Goal: Task Accomplishment & Management: Manage account settings

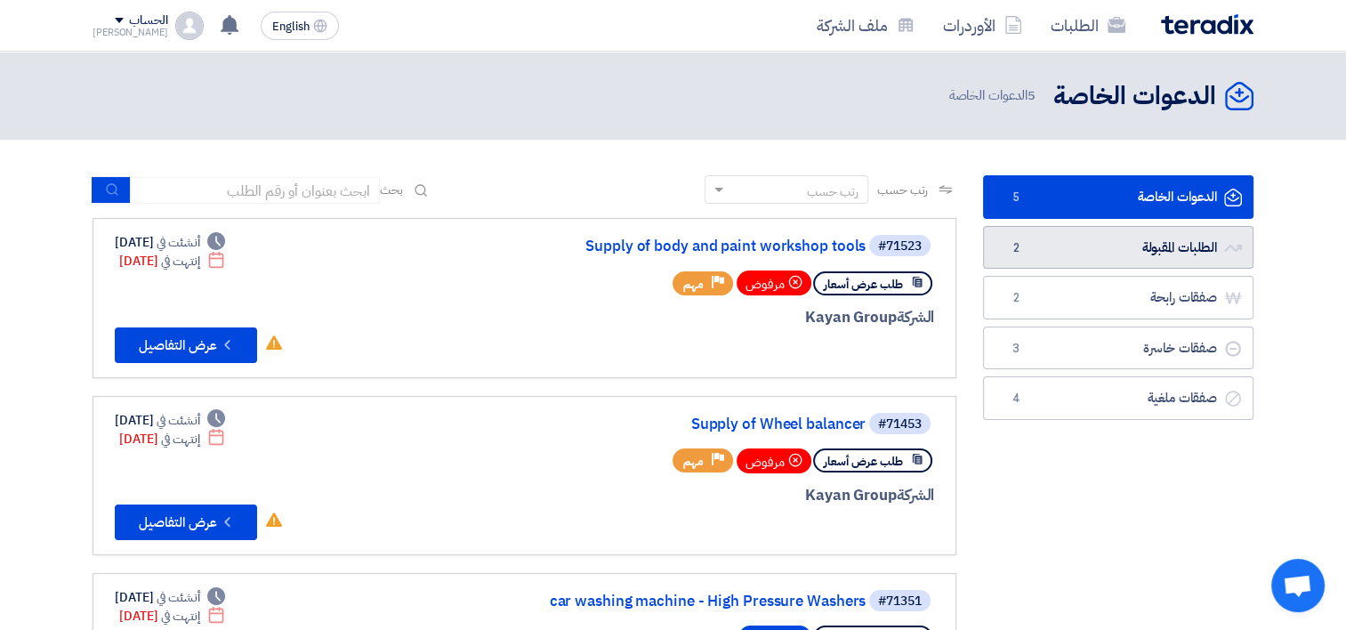
click at [1158, 254] on link "الطلبات المقبولة الطلبات المقبولة 2" at bounding box center [1118, 248] width 270 height 44
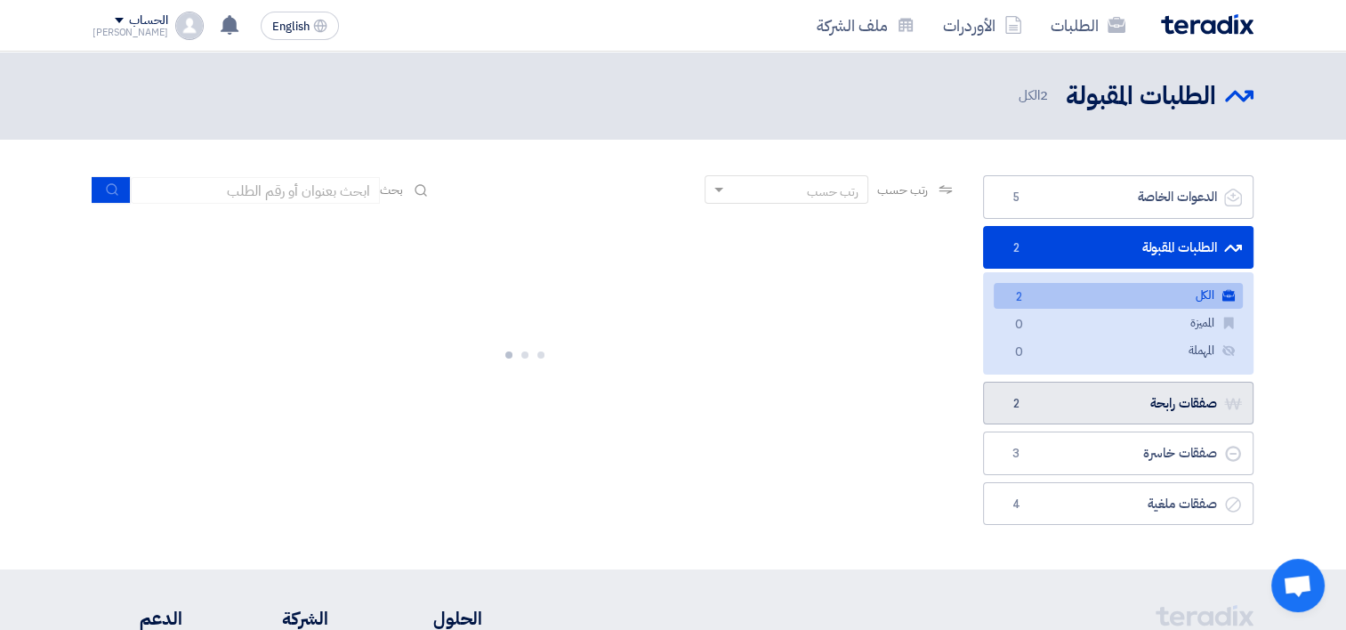
click at [1174, 398] on link "صفقات رابحة صفقات رابحة 2" at bounding box center [1118, 404] width 270 height 44
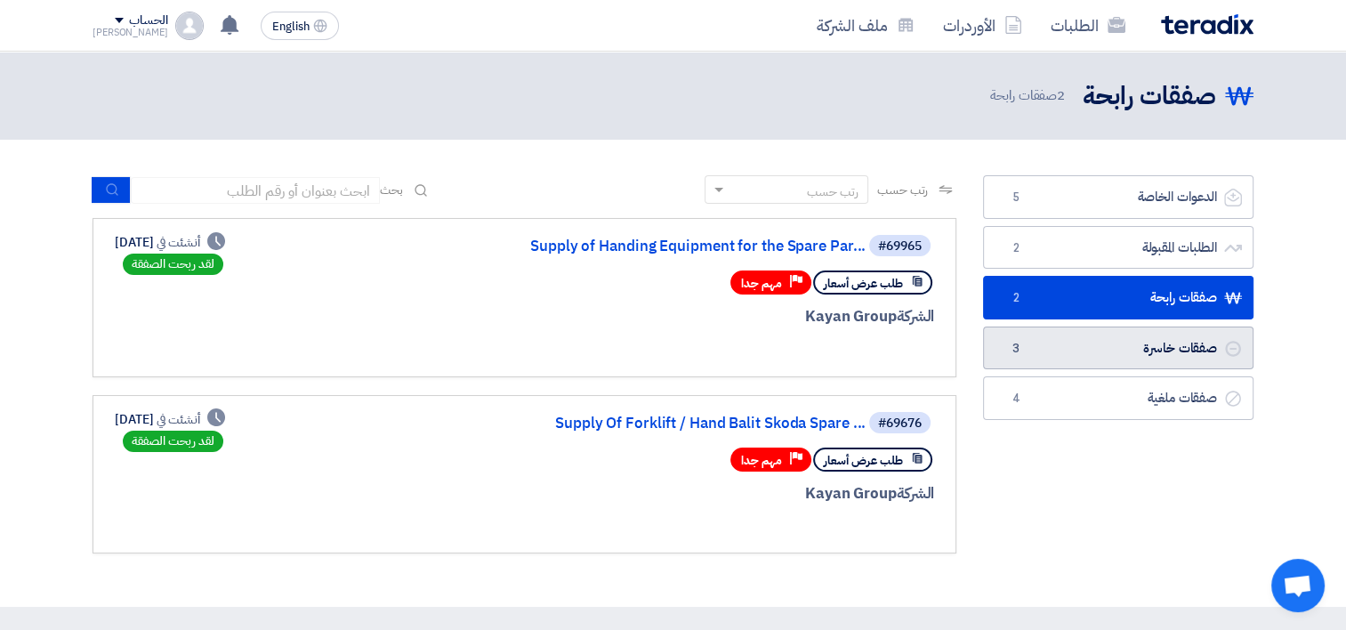
click at [1164, 352] on link "صفقات خاسرة صفقات خاسرة 3" at bounding box center [1118, 348] width 270 height 44
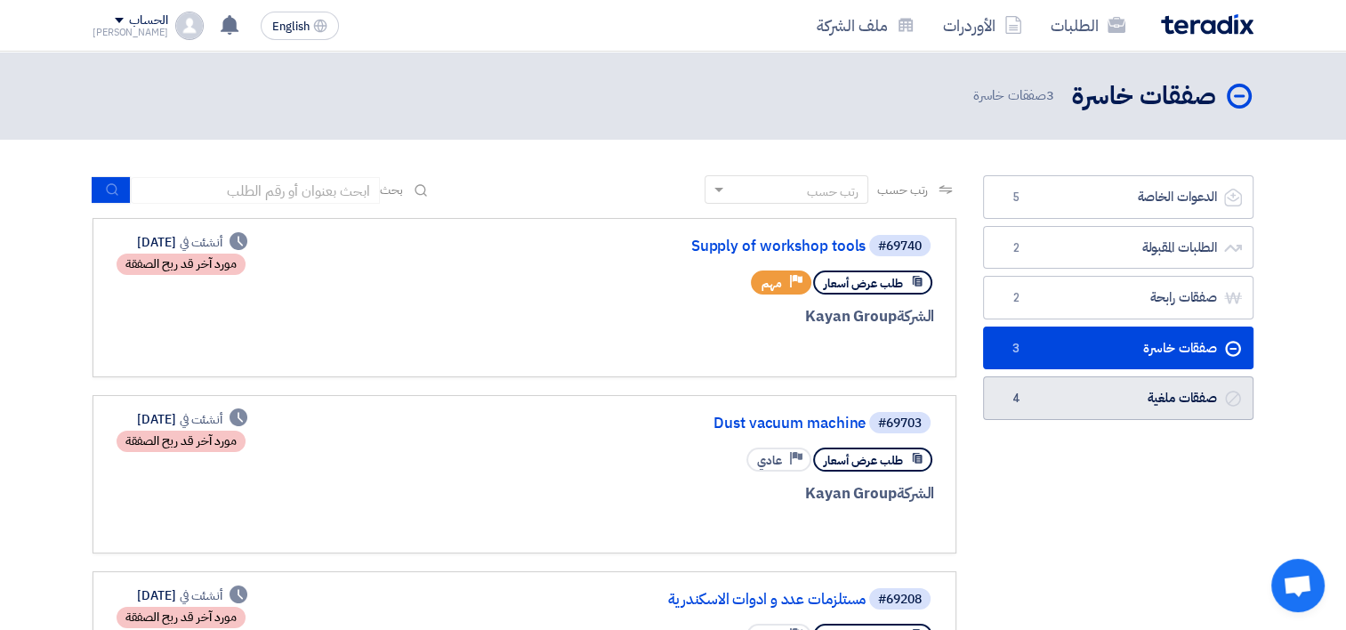
click at [1146, 387] on link "صفقات ملغية صفقات ملغية 4" at bounding box center [1118, 398] width 270 height 44
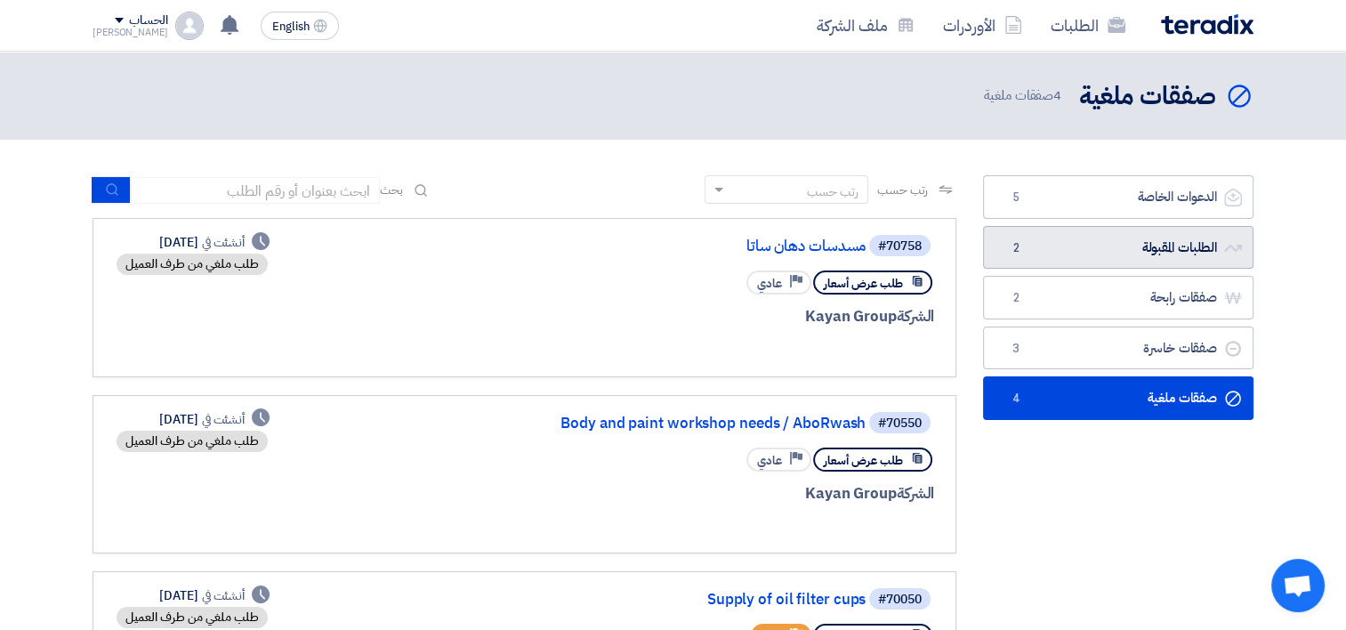
click at [1081, 249] on link "الطلبات المقبولة الطلبات المقبولة 2" at bounding box center [1118, 248] width 270 height 44
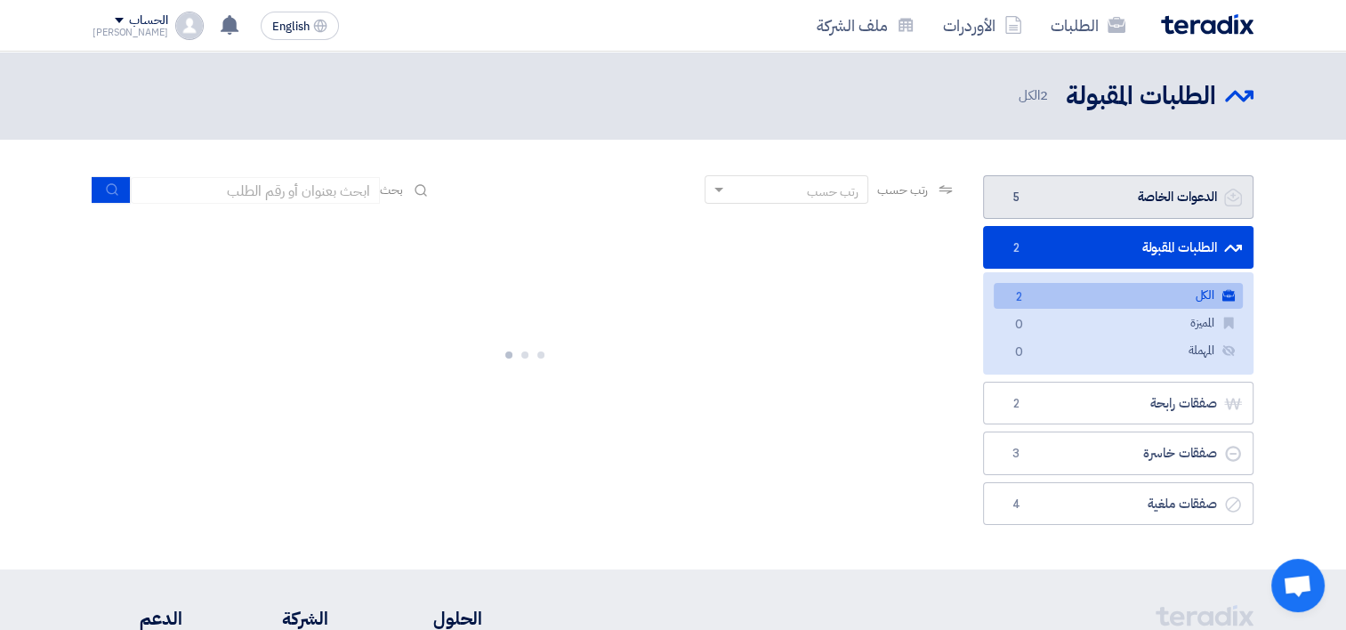
click at [1143, 206] on link "الدعوات الخاصة الدعوات الخاصة 5" at bounding box center [1118, 197] width 270 height 44
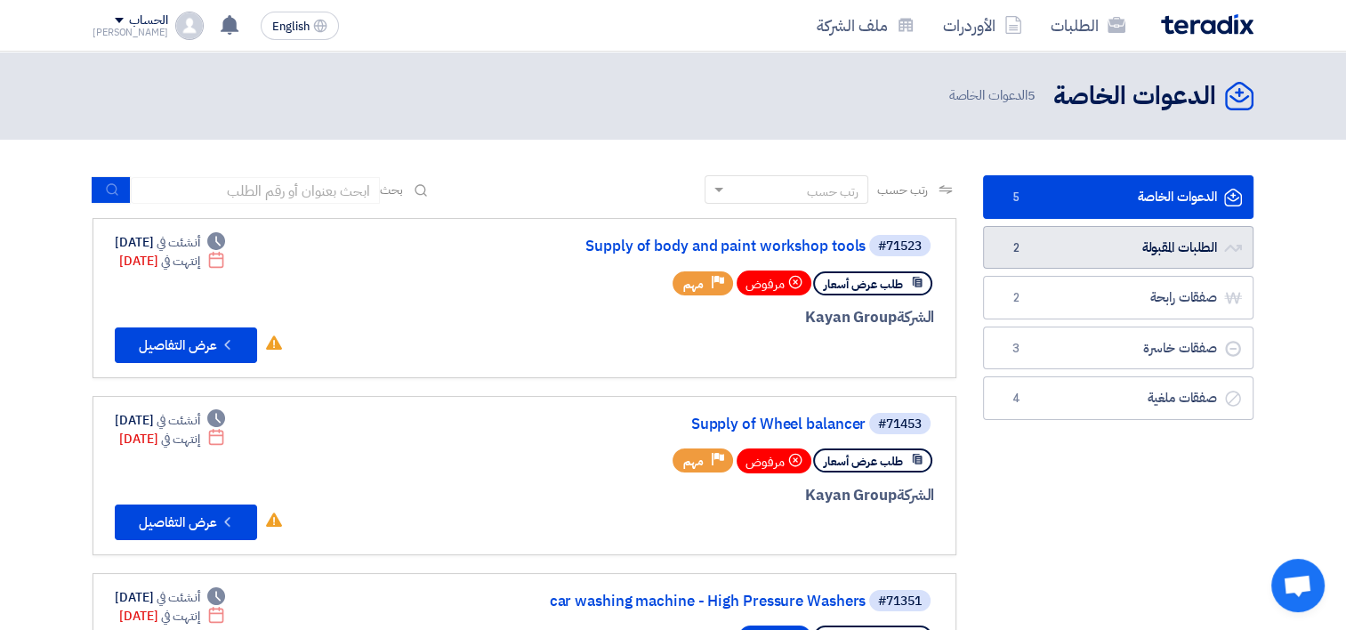
click at [1160, 243] on link "الطلبات المقبولة الطلبات المقبولة 2" at bounding box center [1118, 248] width 270 height 44
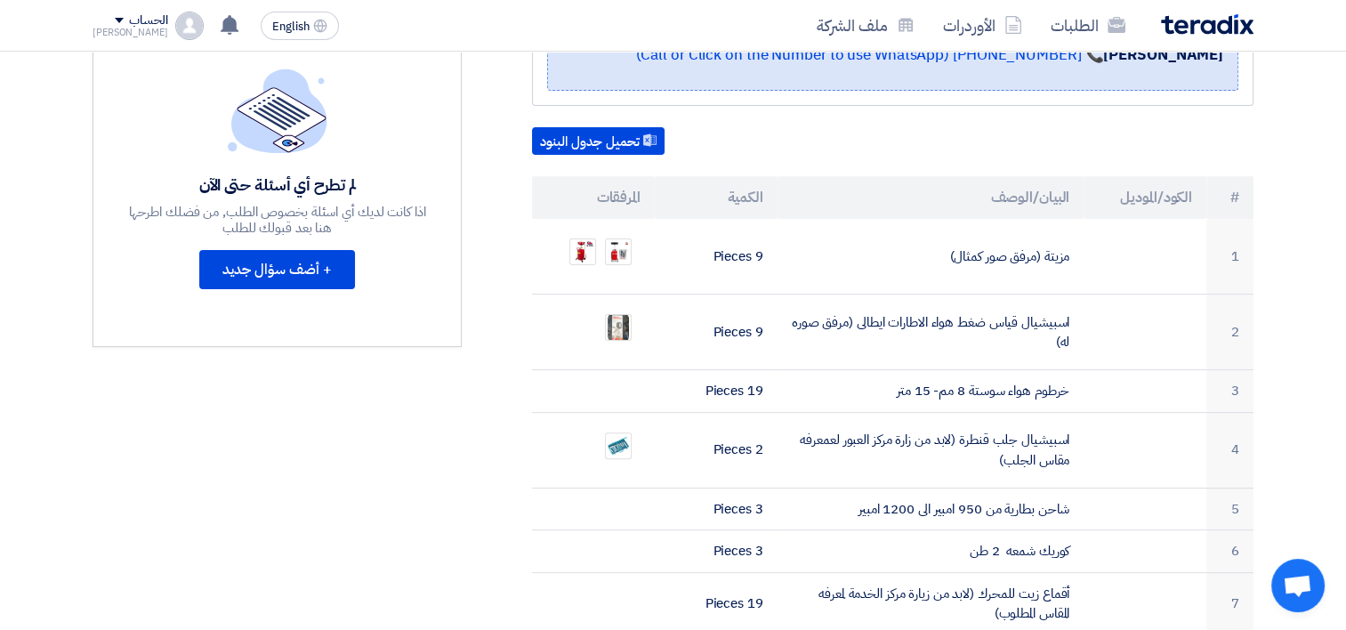
scroll to position [419, 0]
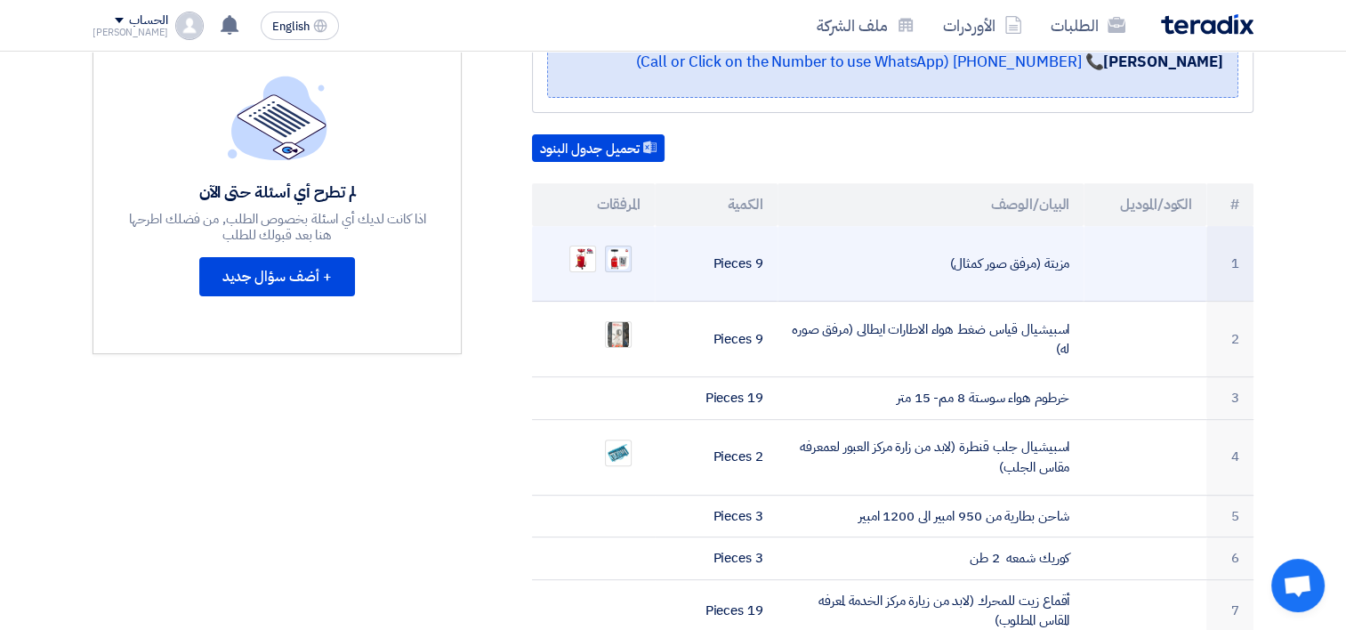
click at [619, 246] on img at bounding box center [618, 258] width 25 height 25
click at [584, 246] on img at bounding box center [582, 258] width 25 height 25
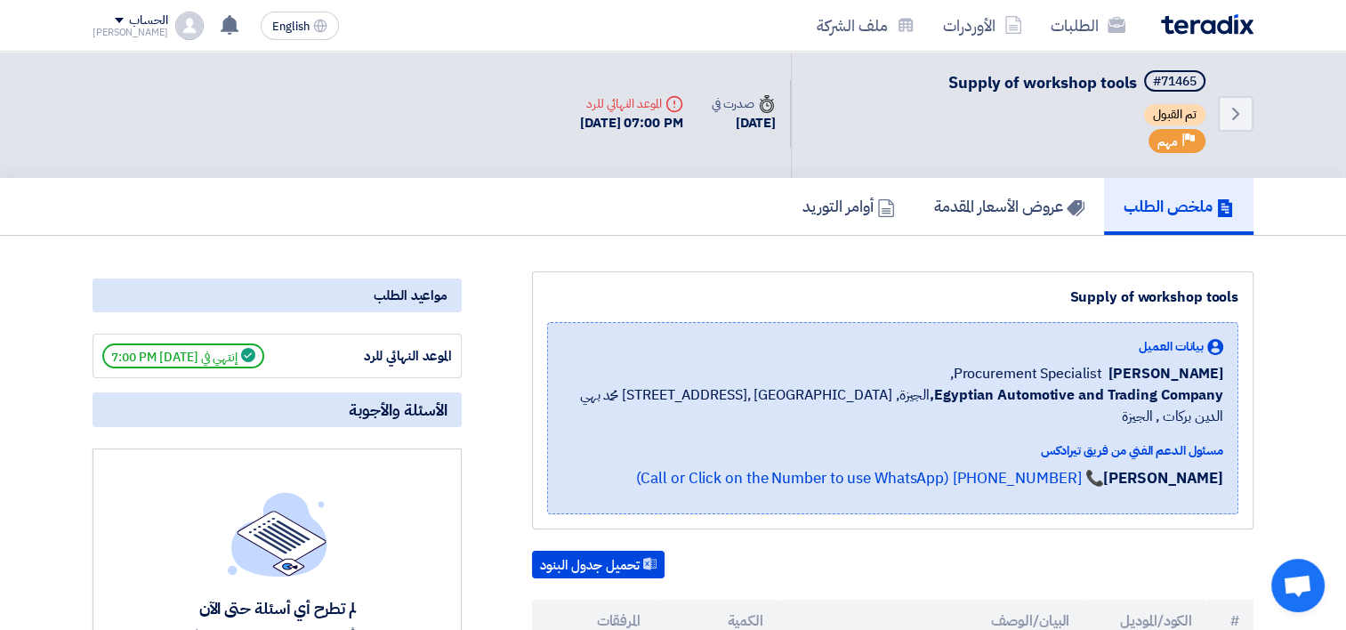
scroll to position [0, 0]
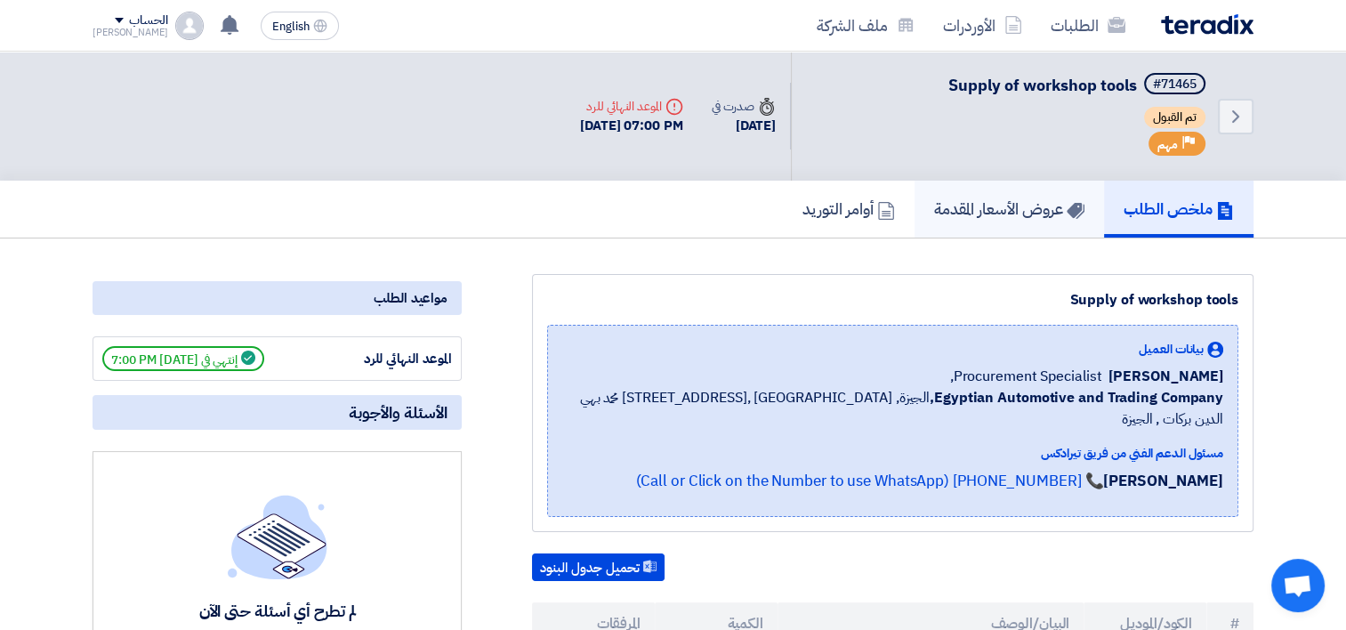
click at [1046, 205] on h5 "عروض الأسعار المقدمة" at bounding box center [1009, 208] width 150 height 20
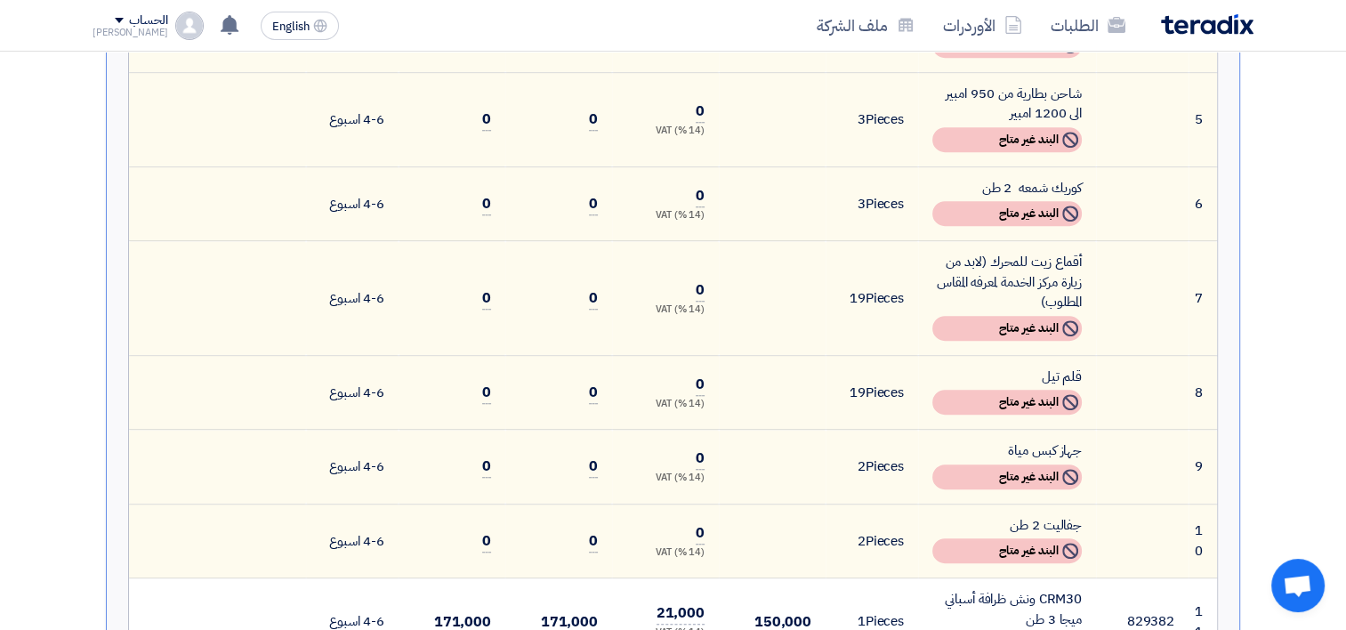
scroll to position [1156, 0]
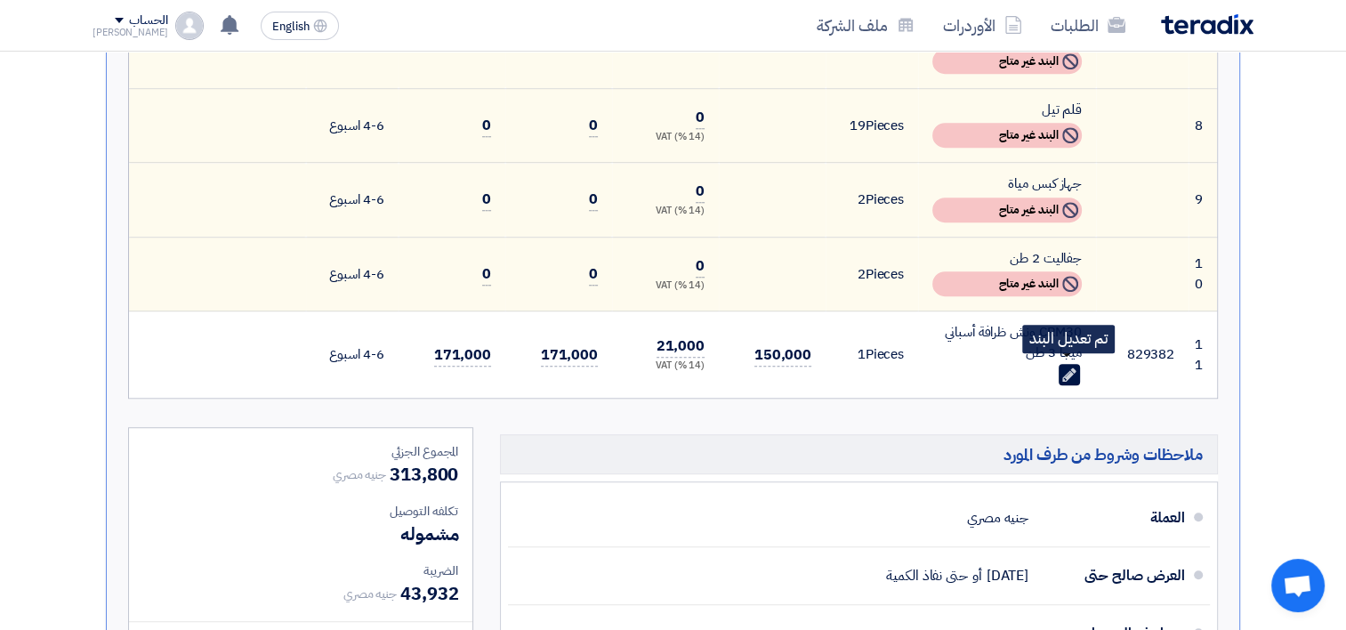
click at [1071, 367] on use at bounding box center [1068, 373] width 13 height 13
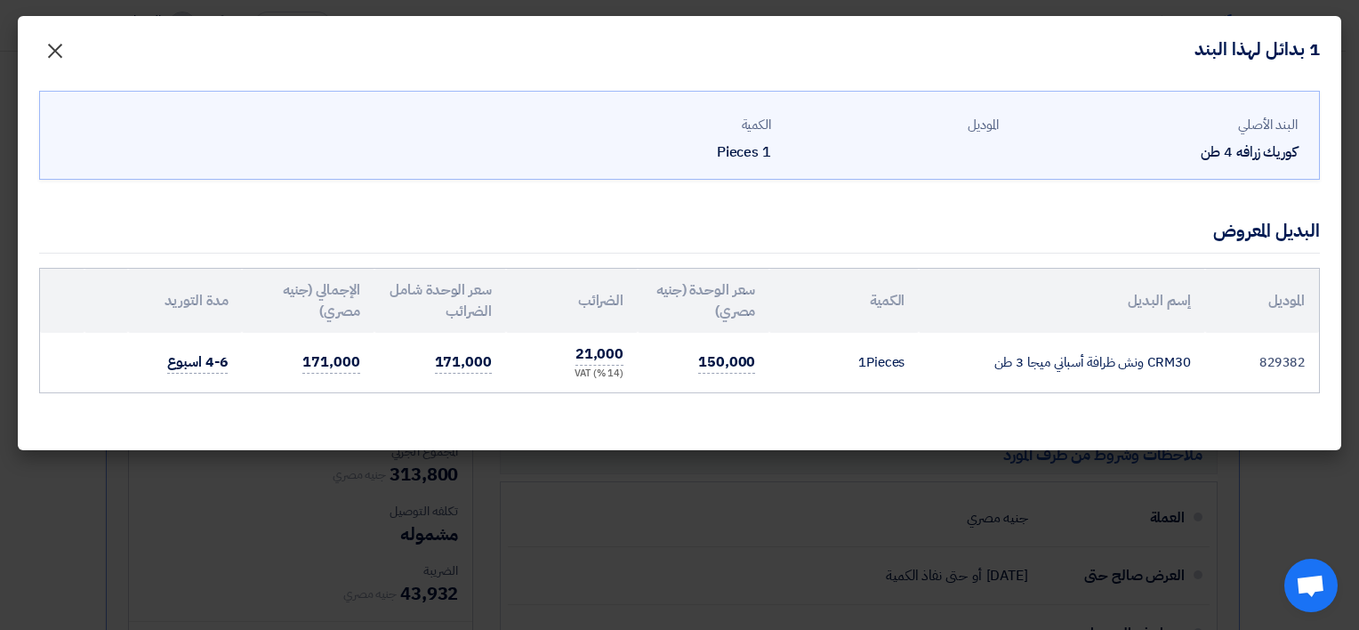
click at [50, 46] on span "×" at bounding box center [54, 49] width 21 height 53
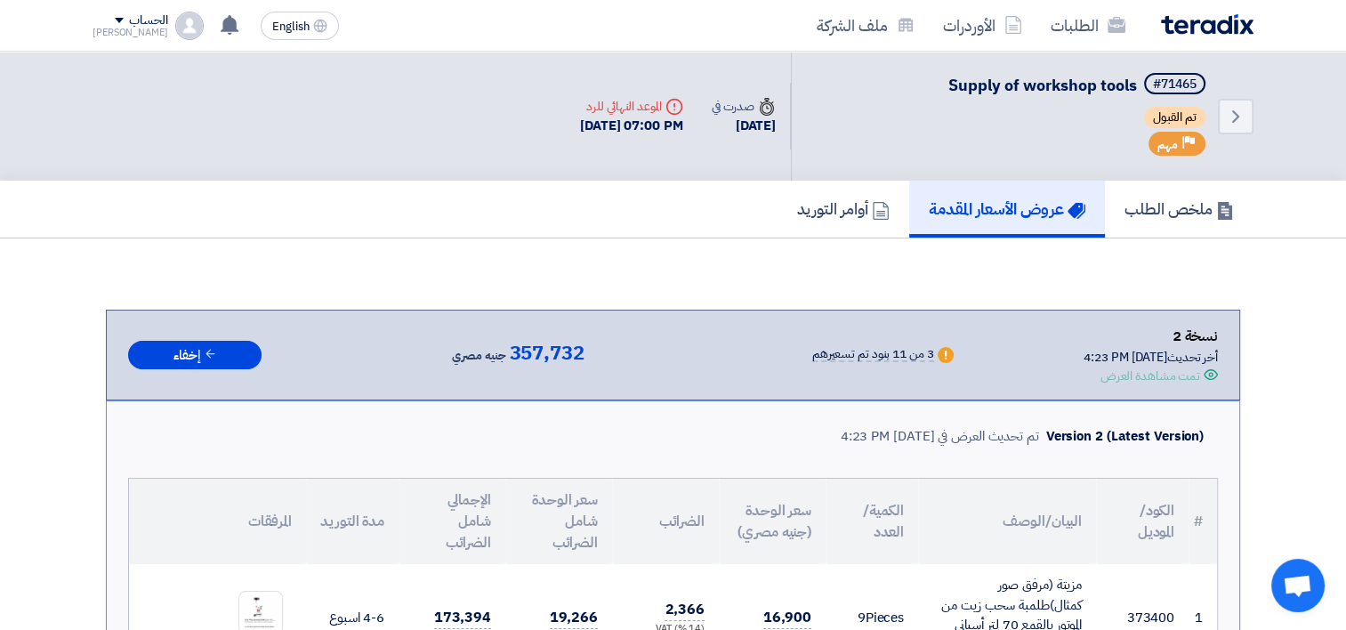
scroll to position [0, 0]
click at [842, 205] on h5 "أوامر التوريد" at bounding box center [843, 208] width 93 height 20
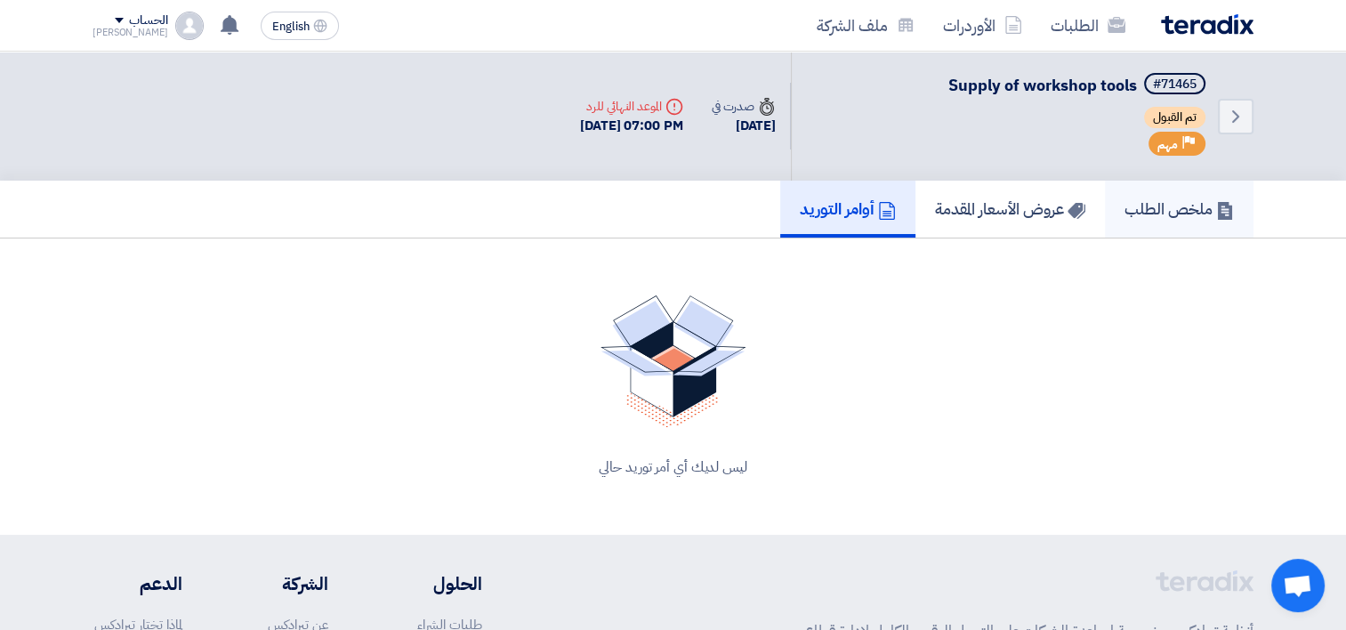
click at [1147, 216] on h5 "ملخص الطلب" at bounding box center [1178, 208] width 109 height 20
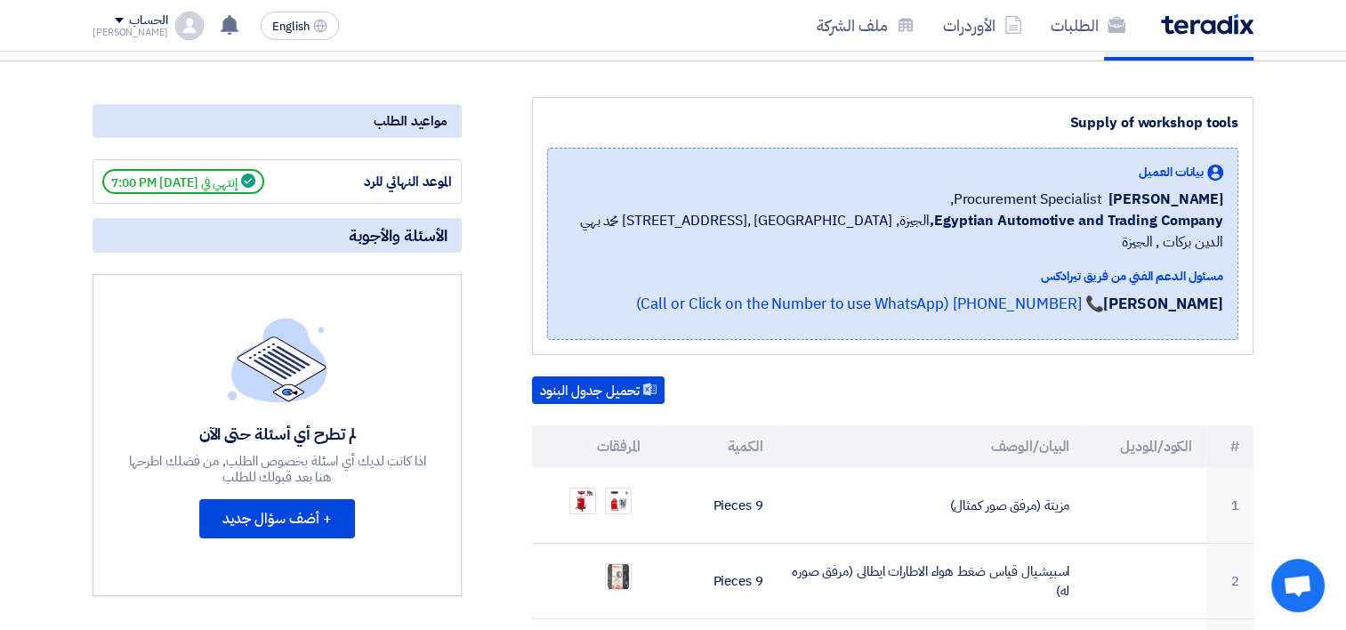
scroll to position [178, 0]
